Goal: Information Seeking & Learning: Learn about a topic

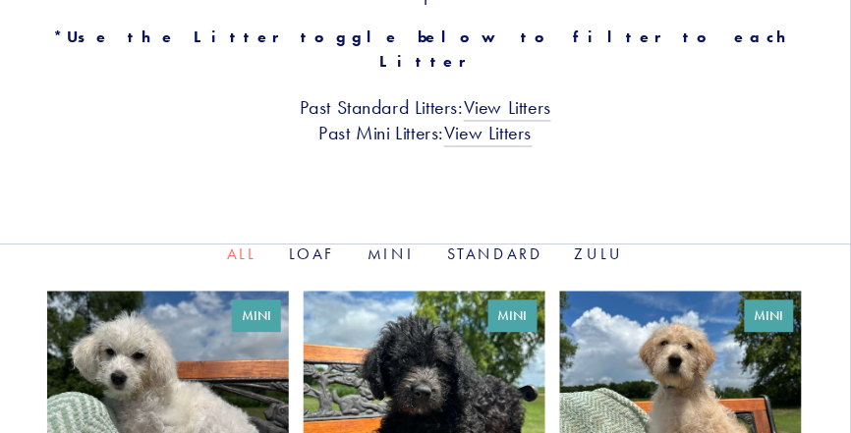
scroll to position [578, 0]
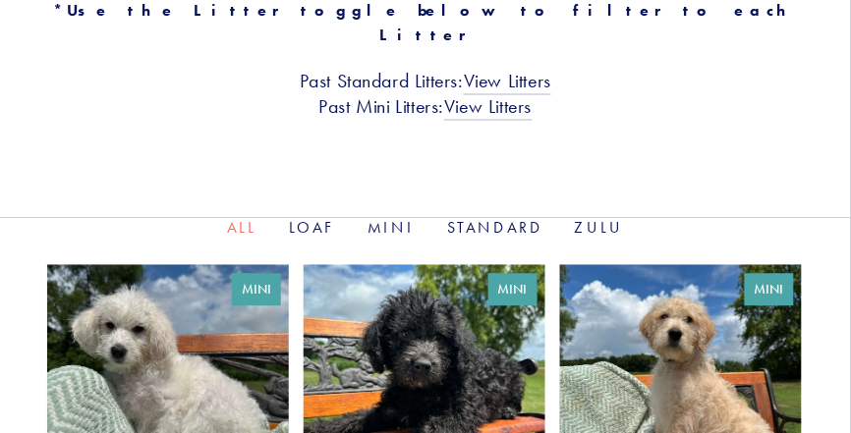
drag, startPoint x: 845, startPoint y: 79, endPoint x: 837, endPoint y: 104, distance: 26.7
click at [195, 357] on link at bounding box center [168, 414] width 242 height 301
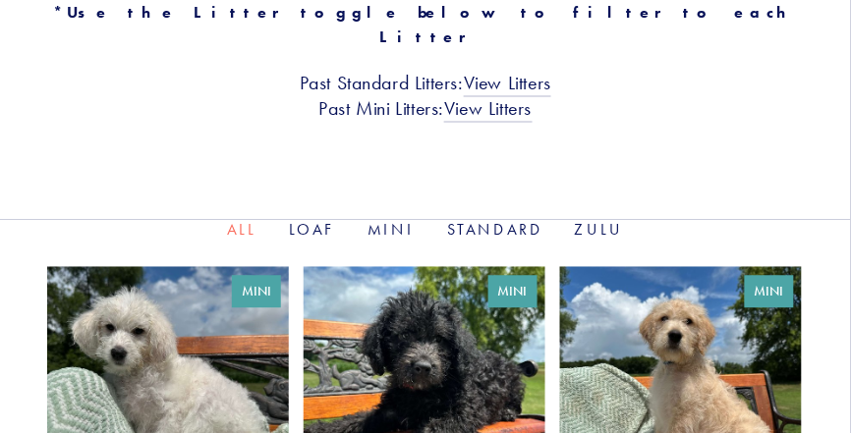
click at [714, 370] on link at bounding box center [681, 416] width 242 height 301
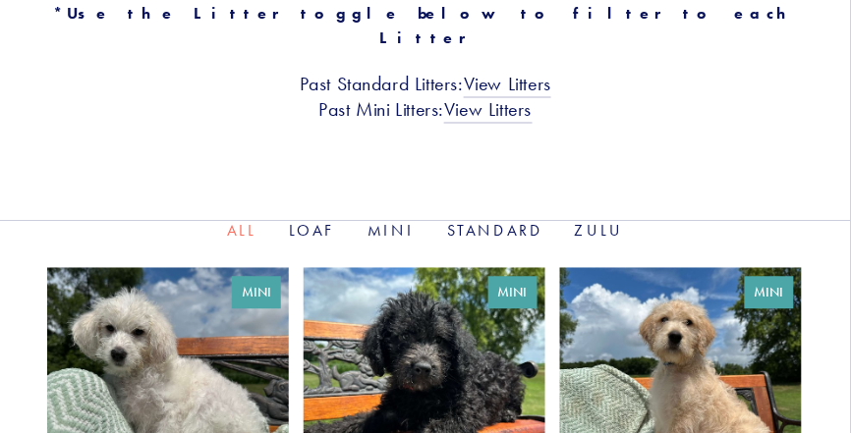
click at [163, 347] on link at bounding box center [168, 417] width 242 height 301
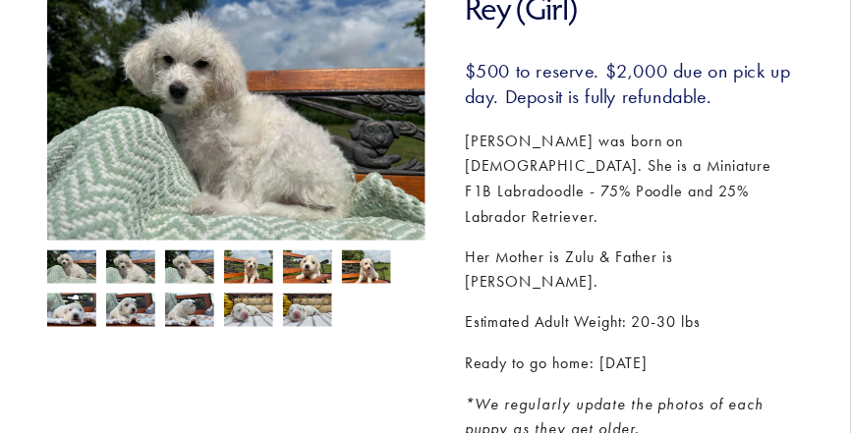
scroll to position [308, 0]
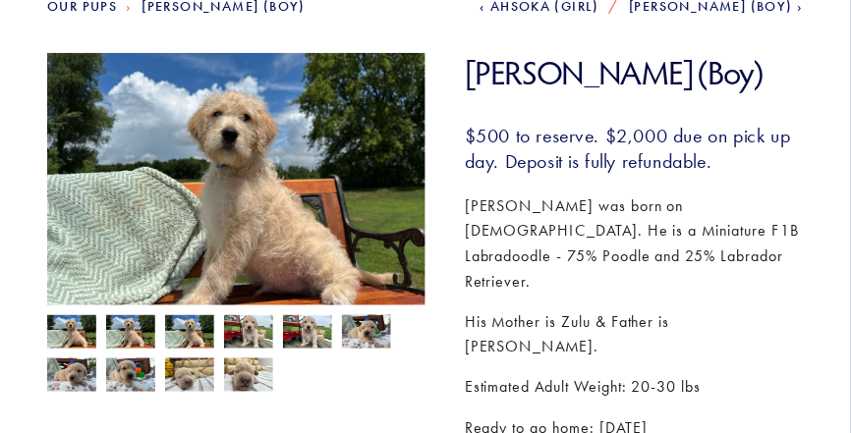
scroll to position [263, 0]
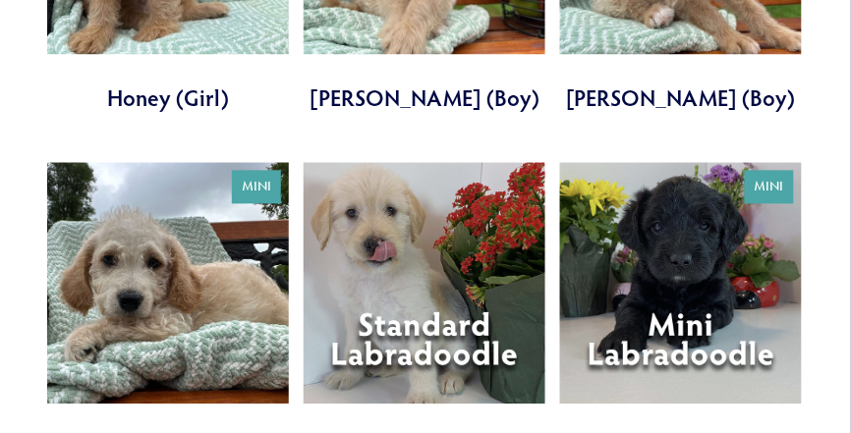
scroll to position [1770, 0]
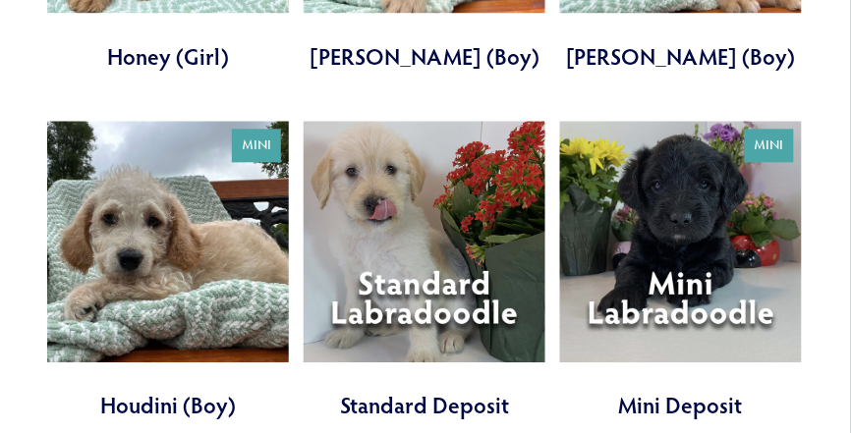
drag, startPoint x: 854, startPoint y: 57, endPoint x: 164, endPoint y: 198, distance: 704.0
click at [164, 198] on link at bounding box center [168, 271] width 242 height 301
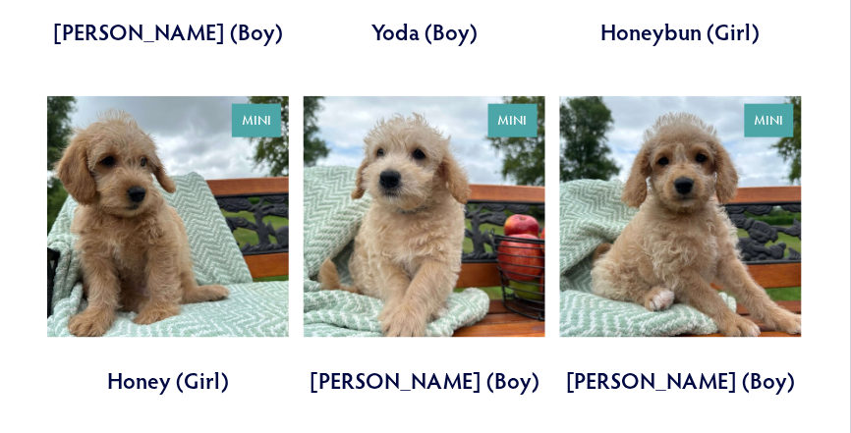
scroll to position [1444, 0]
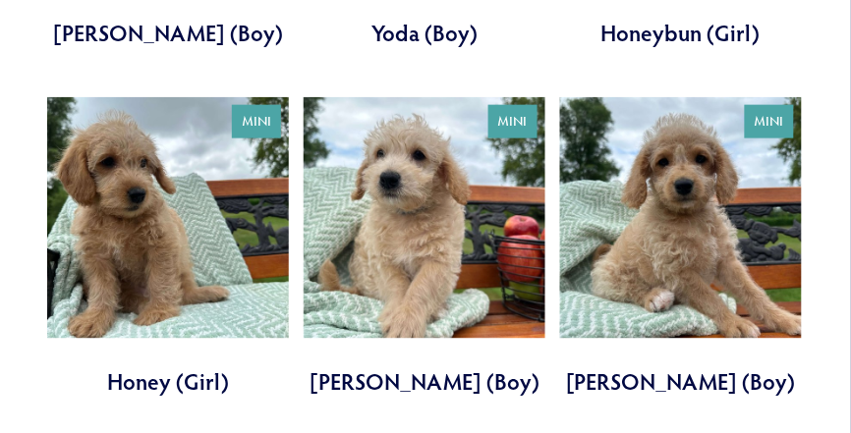
click at [110, 207] on link at bounding box center [168, 247] width 242 height 301
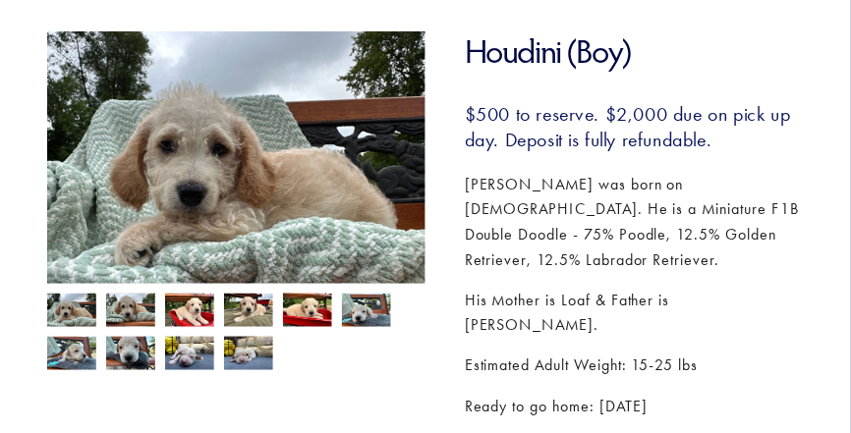
scroll to position [256, 0]
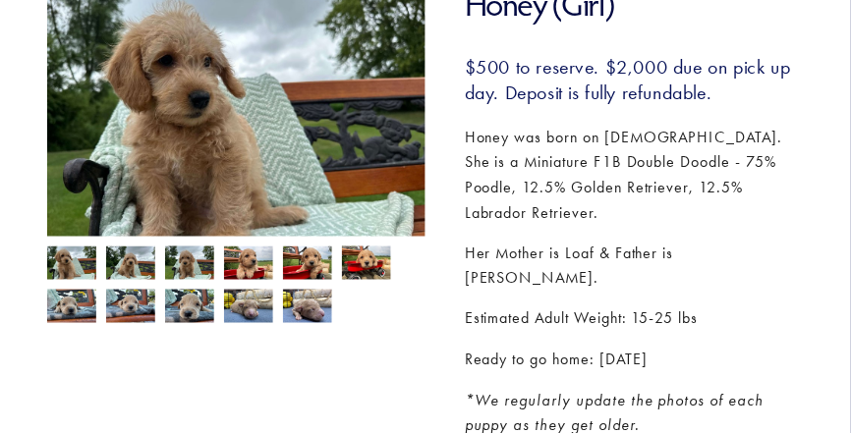
scroll to position [345, 0]
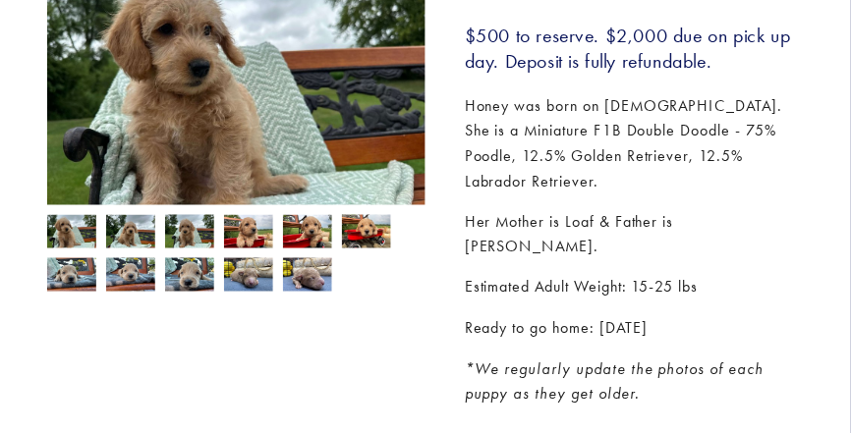
click at [52, 233] on img at bounding box center [71, 233] width 49 height 37
click at [130, 230] on img at bounding box center [130, 233] width 49 height 37
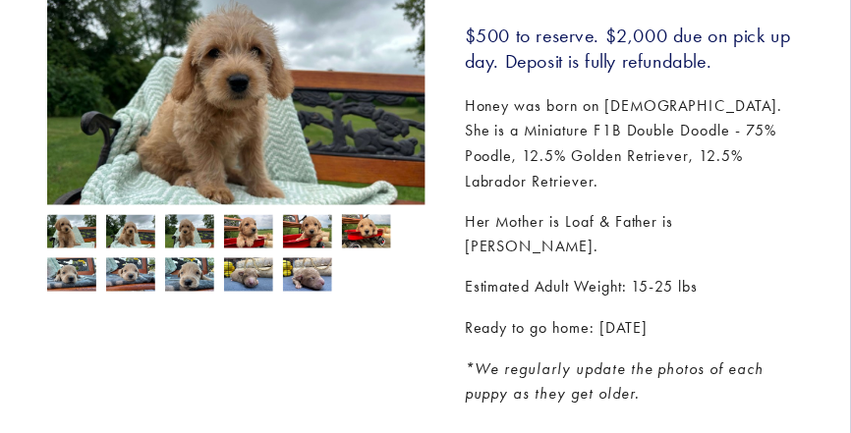
click at [273, 242] on div at bounding box center [231, 248] width 388 height 86
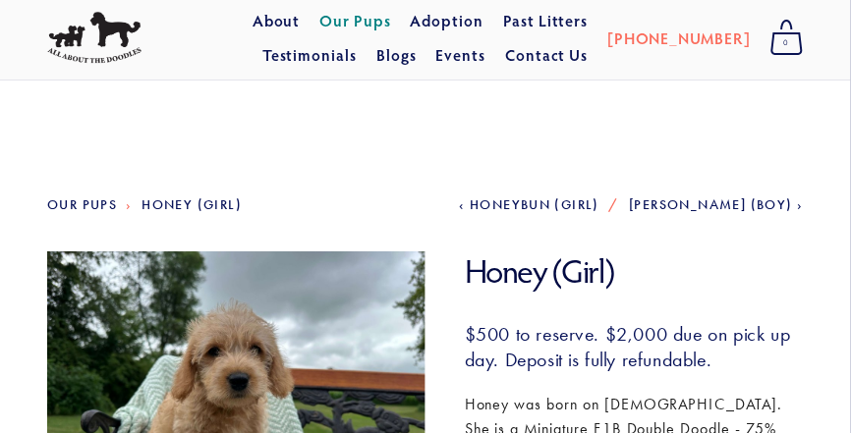
scroll to position [0, 0]
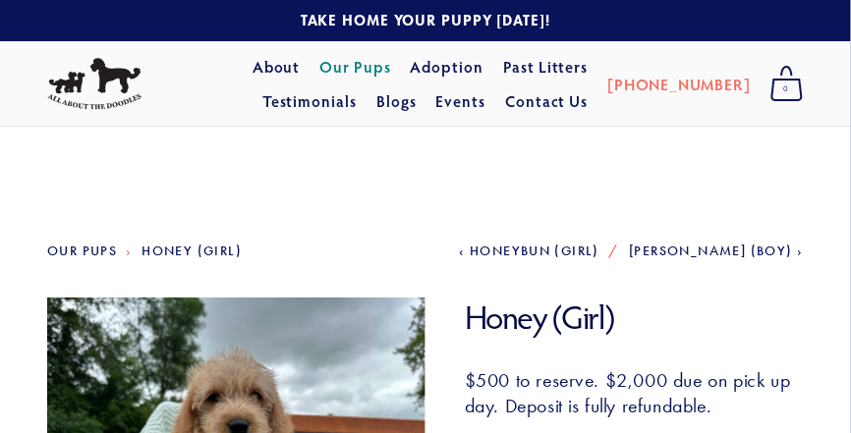
click at [319, 74] on link "Our Pups" at bounding box center [355, 66] width 72 height 35
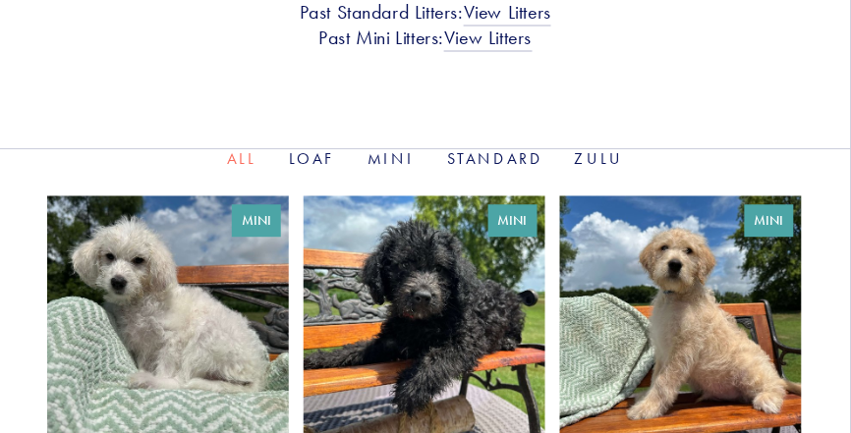
scroll to position [664, 0]
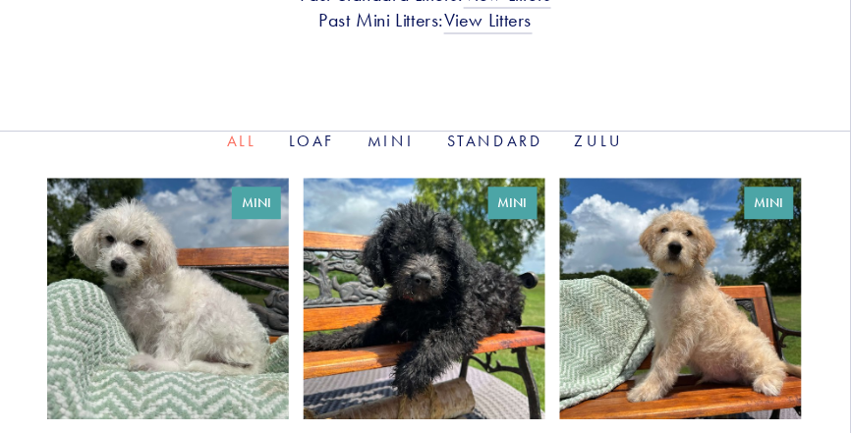
click at [131, 221] on link at bounding box center [168, 328] width 242 height 301
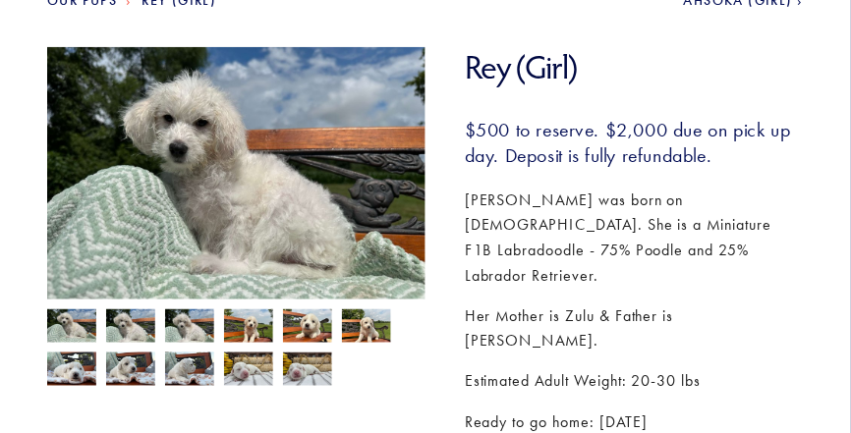
scroll to position [258, 0]
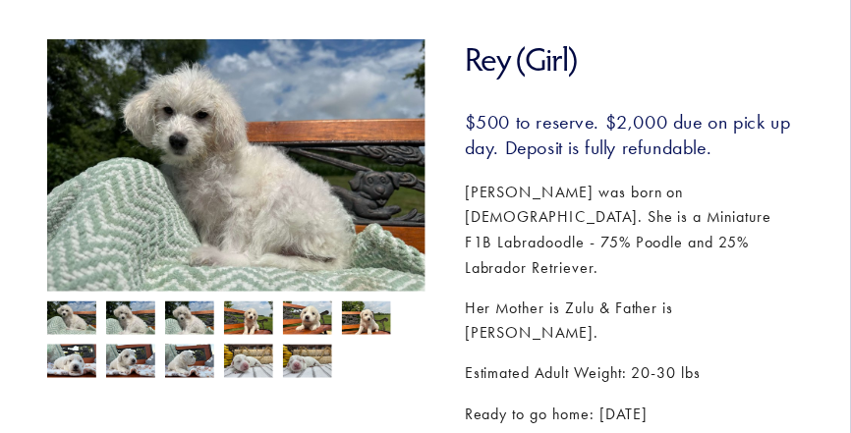
click at [63, 318] on img at bounding box center [71, 320] width 49 height 37
click at [63, 317] on img at bounding box center [71, 320] width 49 height 37
click at [109, 317] on img at bounding box center [130, 320] width 49 height 37
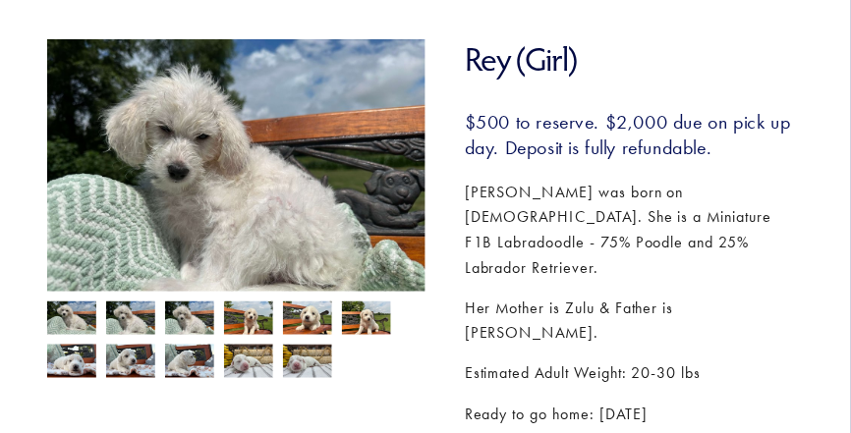
click at [251, 332] on img at bounding box center [248, 320] width 49 height 37
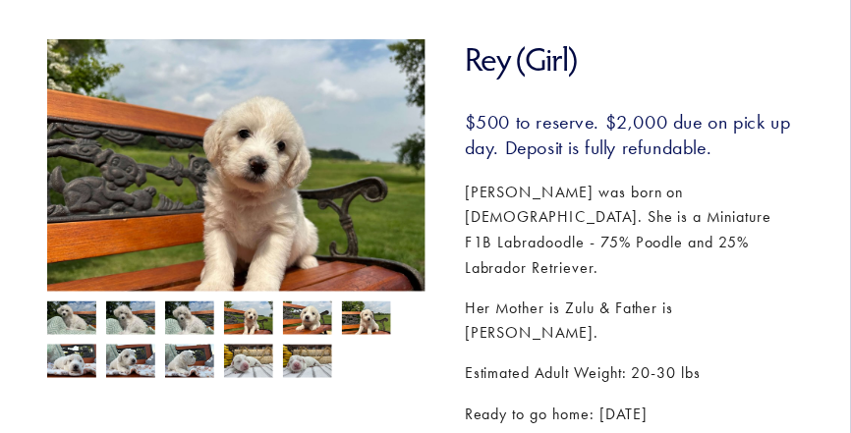
click at [320, 331] on img at bounding box center [307, 320] width 49 height 37
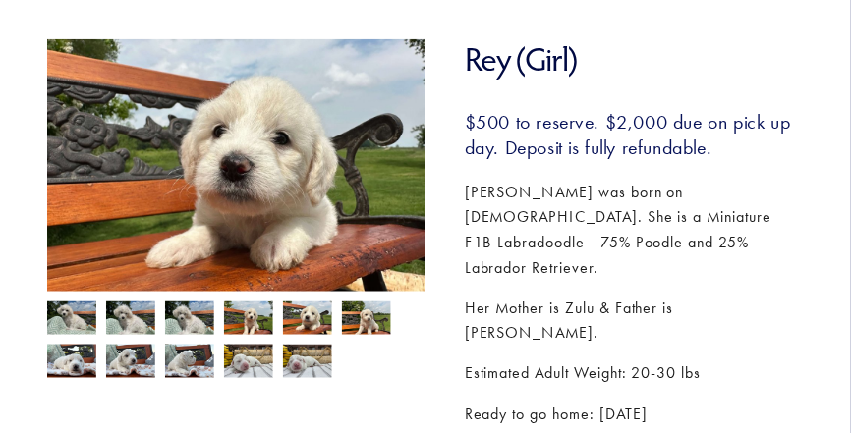
click at [62, 312] on img at bounding box center [71, 320] width 49 height 37
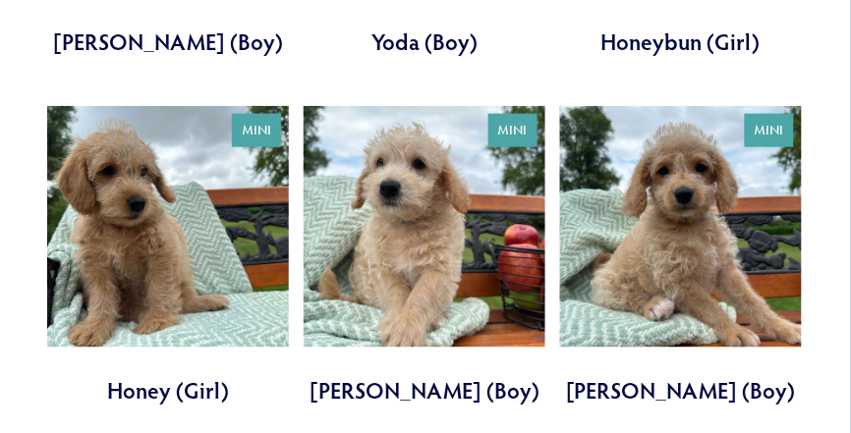
scroll to position [1394, 0]
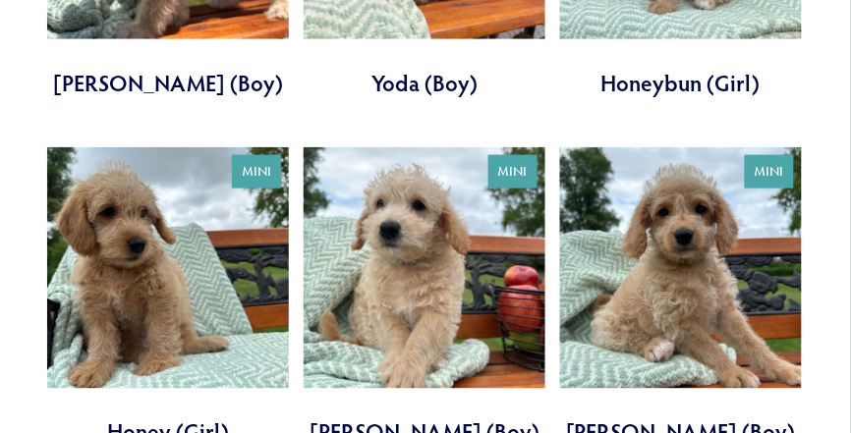
drag, startPoint x: 857, startPoint y: 123, endPoint x: 129, endPoint y: 242, distance: 737.6
click at [129, 242] on link at bounding box center [168, 297] width 242 height 301
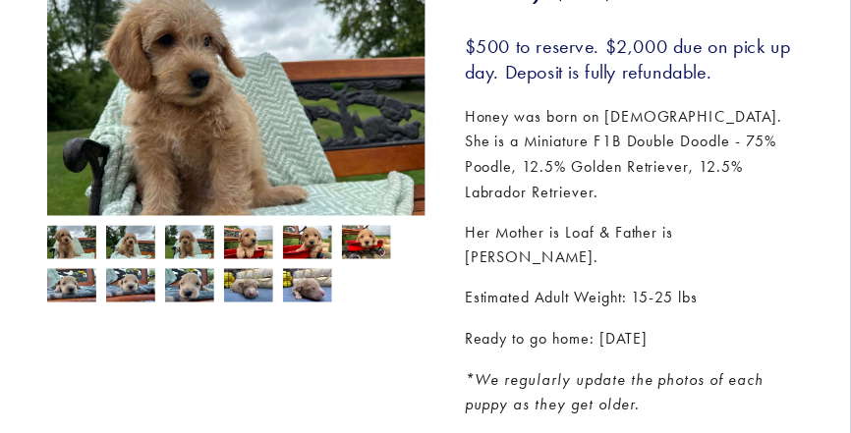
scroll to position [346, 0]
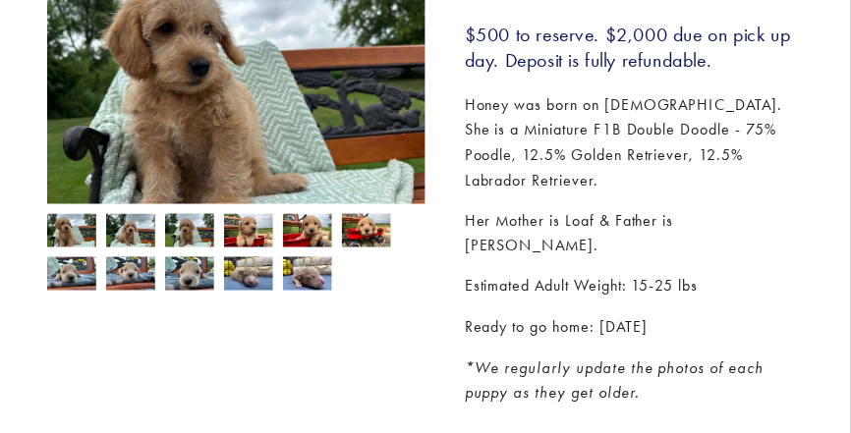
drag, startPoint x: 858, startPoint y: 69, endPoint x: 75, endPoint y: 236, distance: 800.6
click at [75, 236] on img at bounding box center [71, 232] width 49 height 37
click at [140, 238] on img at bounding box center [130, 232] width 49 height 37
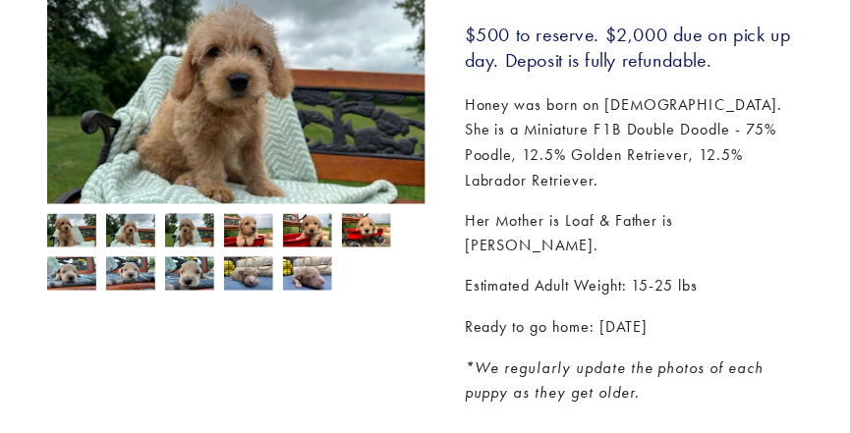
click at [177, 240] on img at bounding box center [189, 230] width 49 height 37
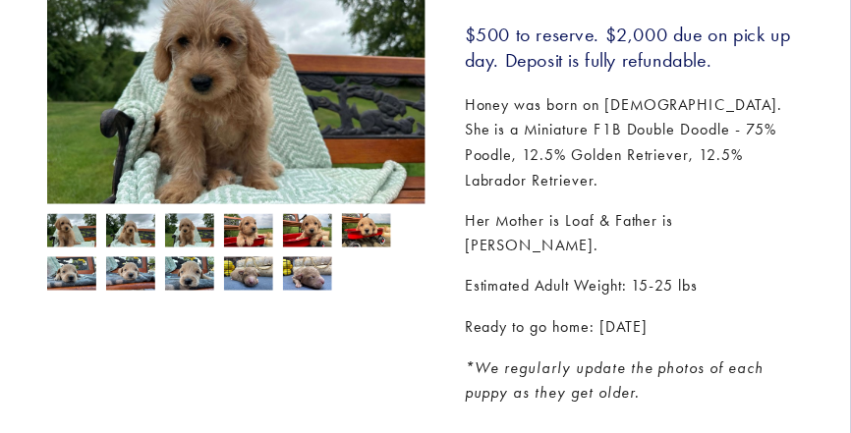
click at [242, 241] on img at bounding box center [248, 232] width 49 height 37
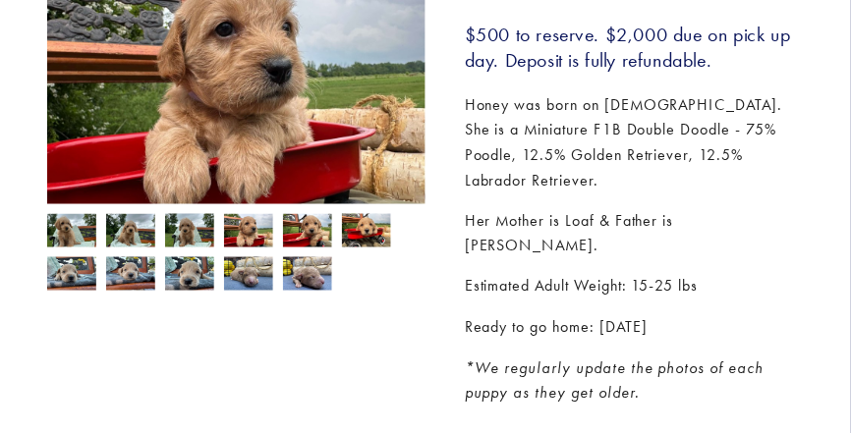
click at [306, 247] on img at bounding box center [307, 232] width 49 height 37
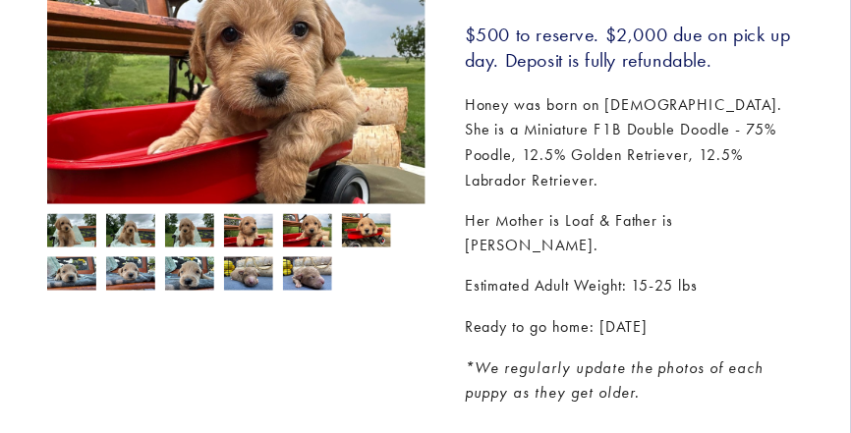
click at [375, 245] on img at bounding box center [366, 230] width 49 height 37
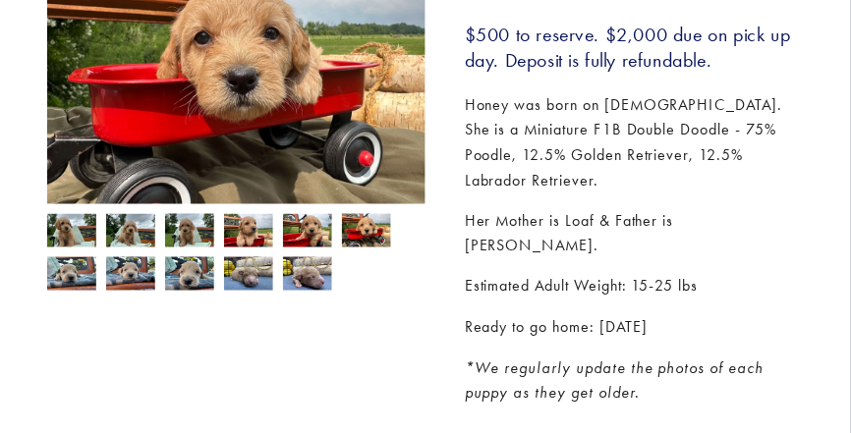
click at [84, 276] on img at bounding box center [71, 273] width 49 height 37
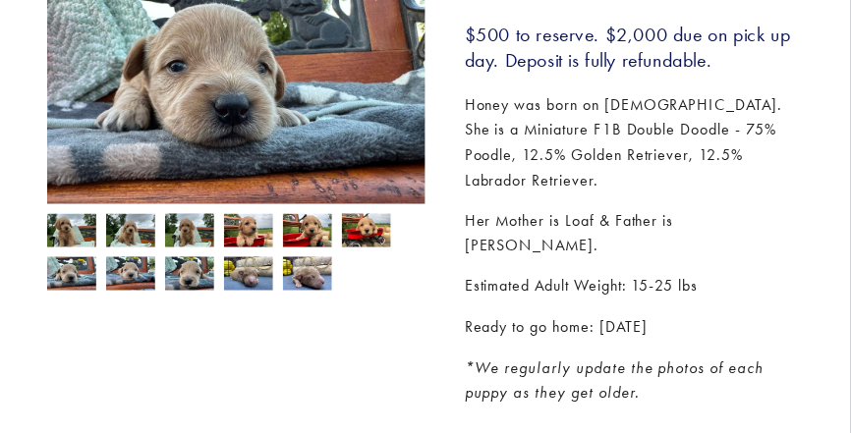
click at [126, 273] on img at bounding box center [130, 273] width 49 height 37
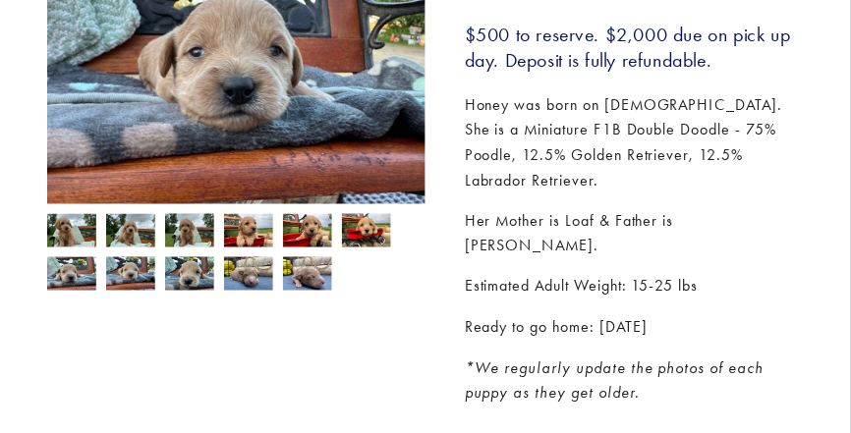
click at [202, 278] on img at bounding box center [189, 273] width 49 height 37
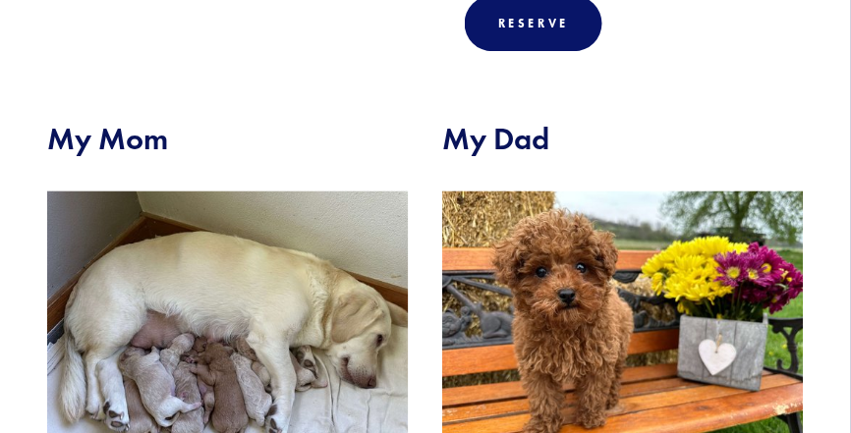
scroll to position [795, 0]
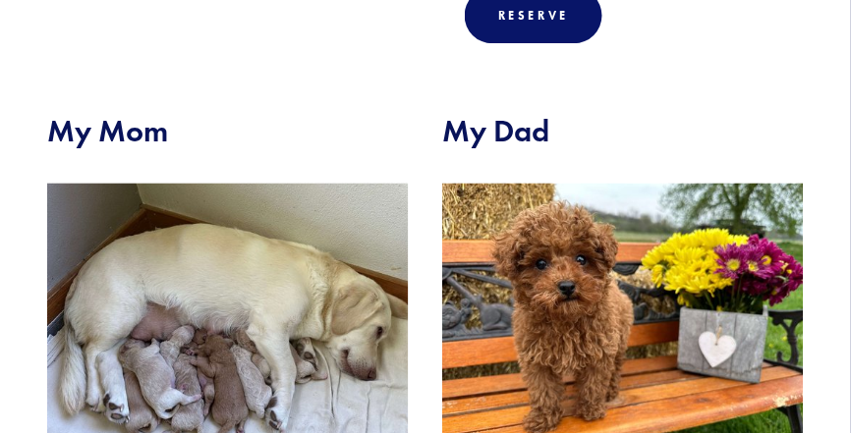
click at [594, 312] on img at bounding box center [623, 318] width 362 height 271
click at [304, 262] on img at bounding box center [228, 318] width 362 height 270
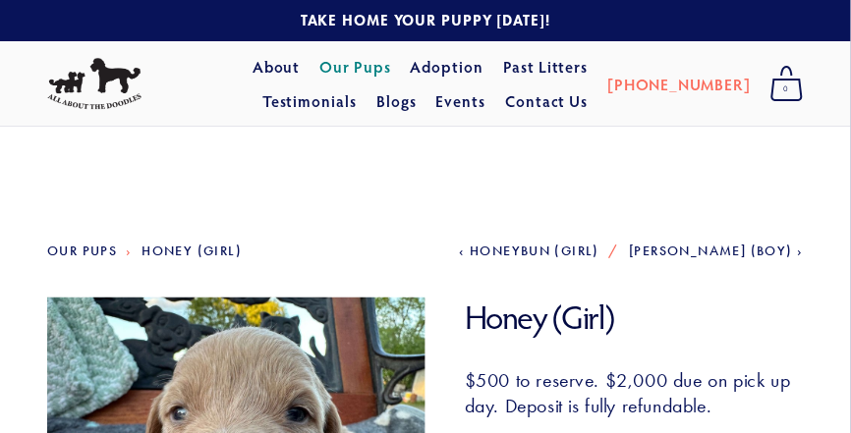
scroll to position [12, 0]
